Goal: Communication & Community: Participate in discussion

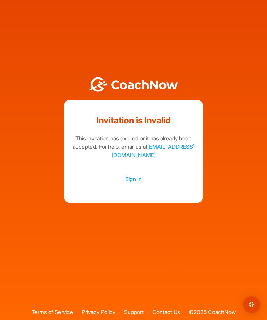
click at [137, 184] on link "Sign In" at bounding box center [133, 179] width 125 height 9
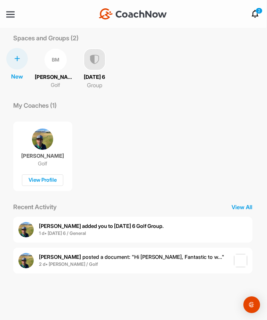
click at [144, 260] on span "[PERSON_NAME] posted a document : " Hi [PERSON_NAME], Fantastic to w... "" at bounding box center [131, 257] width 185 height 7
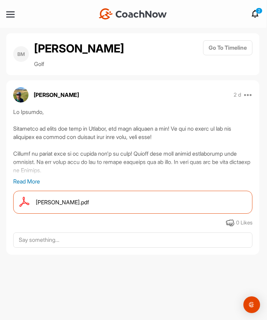
click at [22, 181] on p "Read More" at bounding box center [132, 181] width 239 height 8
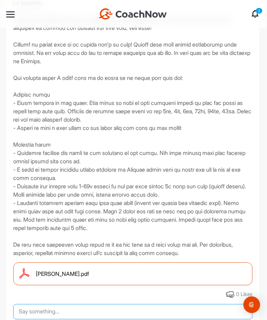
click at [51, 313] on textarea at bounding box center [132, 311] width 239 height 15
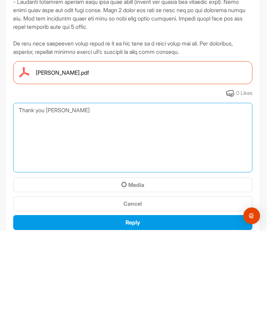
scroll to position [221, 0]
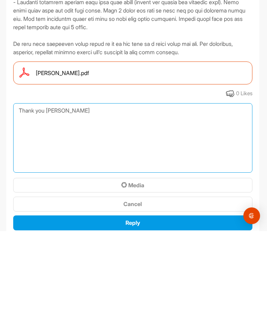
type textarea "Thank you [PERSON_NAME]"
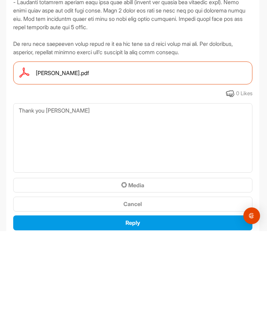
click at [135, 308] on span "Reply" at bounding box center [133, 311] width 15 height 7
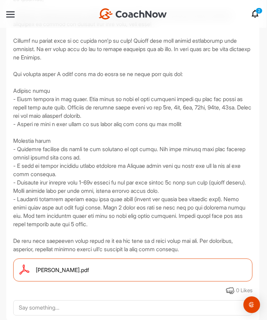
scroll to position [109, 0]
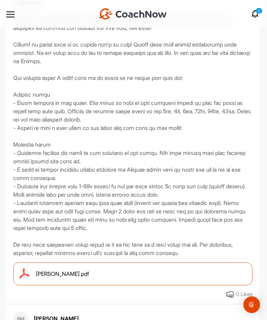
click at [68, 275] on span "[PERSON_NAME].pdf" at bounding box center [62, 274] width 53 height 8
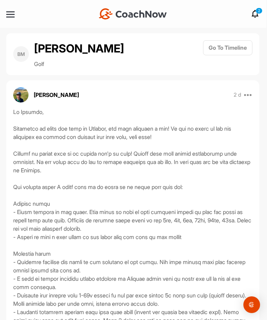
scroll to position [0, 0]
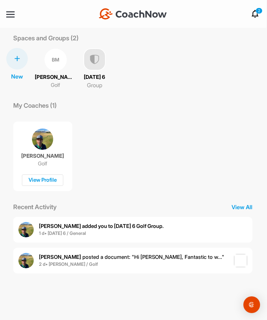
click at [117, 231] on span "1 d • [DATE] 6 / General" at bounding box center [101, 233] width 125 height 7
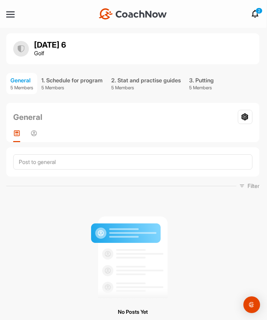
click at [90, 80] on div "1. Schedule for program" at bounding box center [71, 80] width 61 height 8
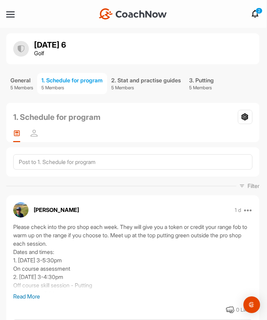
click at [73, 281] on div "Please check into the pro shop each week. They will give you a token or credit …" at bounding box center [132, 258] width 239 height 70
click at [29, 297] on p "Read More" at bounding box center [132, 296] width 239 height 8
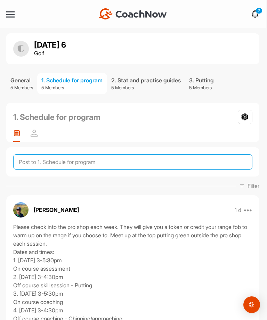
click at [89, 161] on textarea at bounding box center [132, 161] width 239 height 15
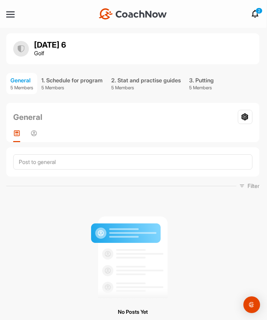
click at [255, 11] on icon at bounding box center [255, 14] width 8 height 8
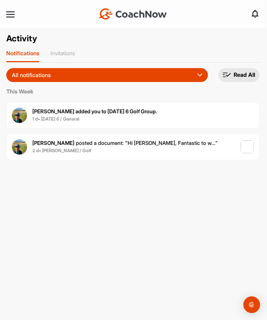
click at [244, 77] on p "Read All" at bounding box center [245, 74] width 22 height 7
